Goal: Task Accomplishment & Management: Use online tool/utility

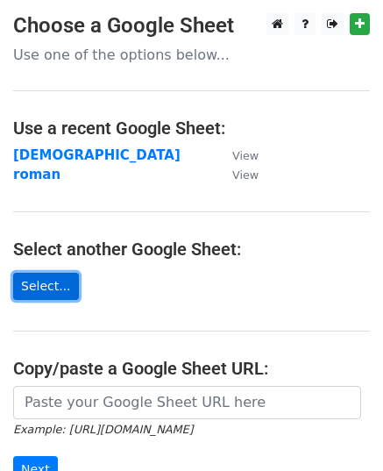
click at [52, 282] on link "Select..." at bounding box center [46, 286] width 66 height 27
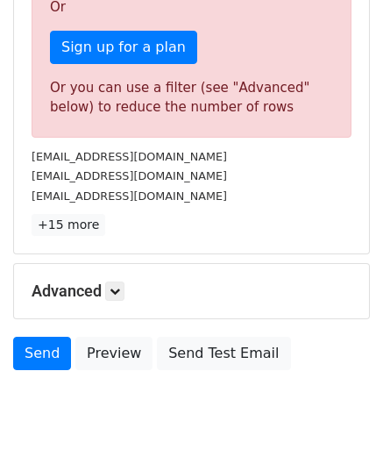
scroll to position [655, 0]
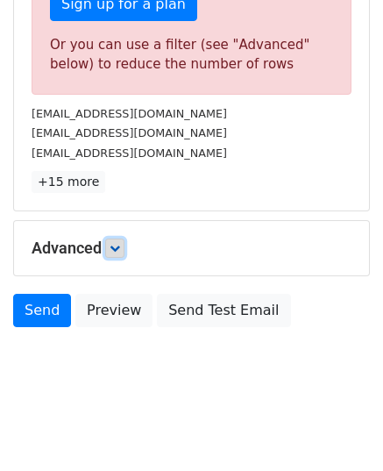
click at [123, 250] on link at bounding box center [114, 248] width 19 height 19
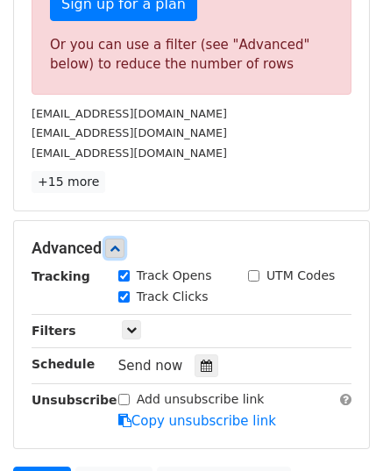
click at [123, 250] on link at bounding box center [114, 248] width 19 height 19
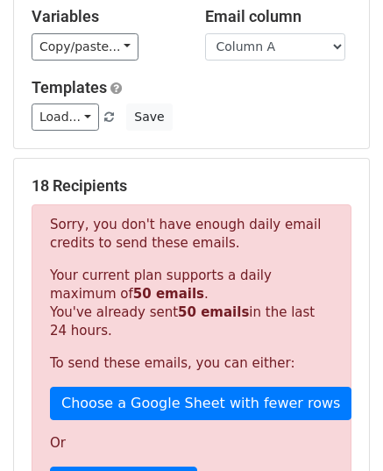
scroll to position [0, 0]
